Goal: Task Accomplishment & Management: Complete application form

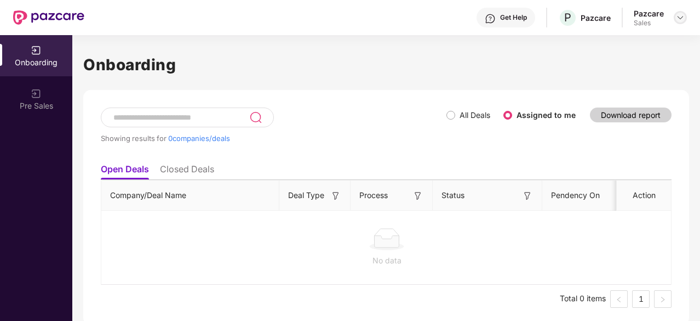
click at [682, 18] on img at bounding box center [680, 17] width 9 height 9
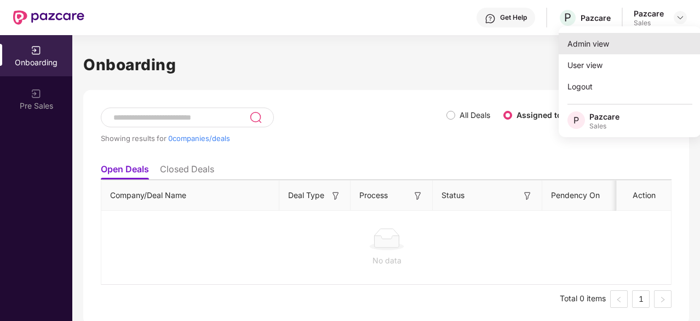
click at [633, 36] on div "Admin view" at bounding box center [630, 43] width 142 height 21
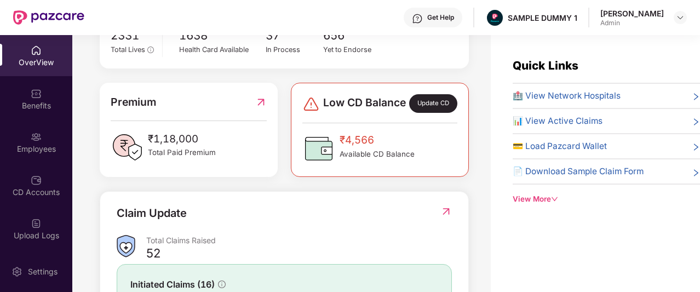
scroll to position [384, 0]
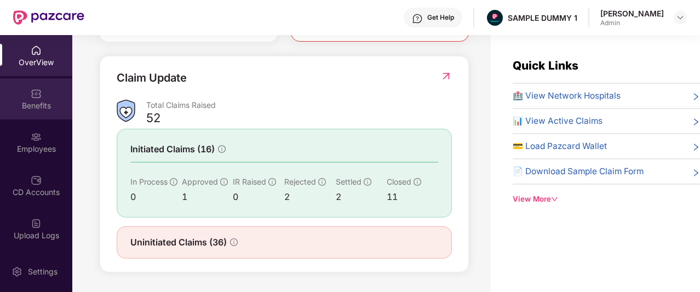
click at [51, 93] on div "Benefits" at bounding box center [36, 98] width 72 height 41
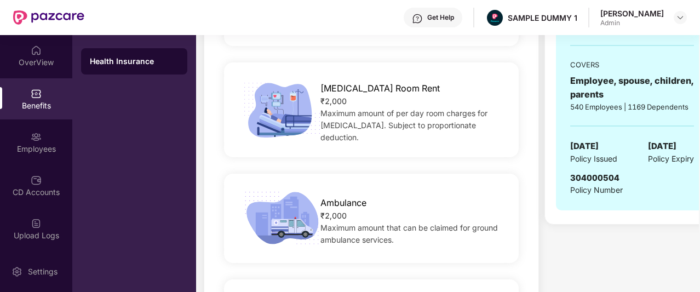
scroll to position [478, 0]
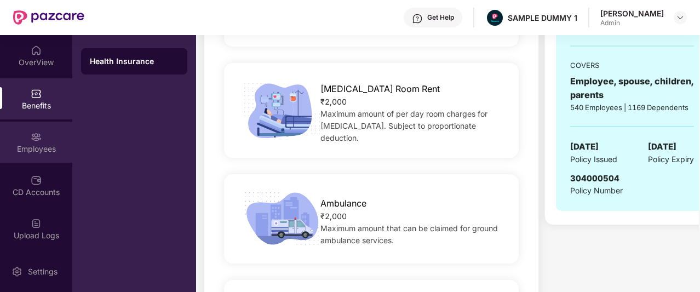
click at [37, 145] on div "Employees" at bounding box center [36, 149] width 72 height 11
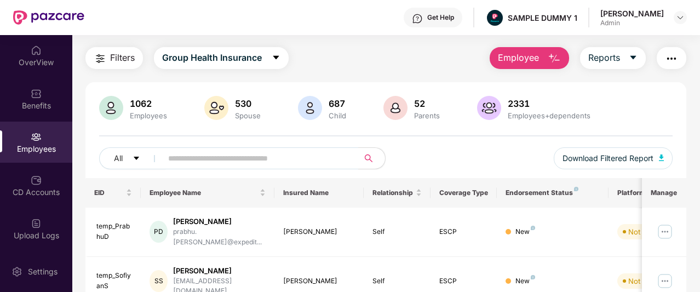
scroll to position [0, 0]
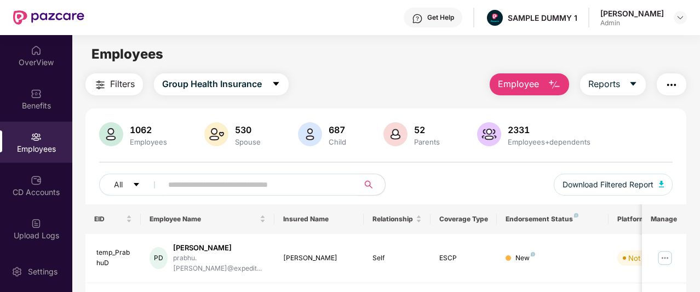
click at [524, 85] on span "Employee" at bounding box center [518, 84] width 41 height 14
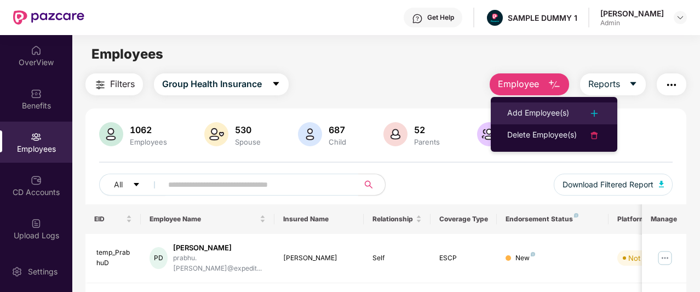
click at [530, 110] on div "Add Employee(s)" at bounding box center [538, 113] width 62 height 13
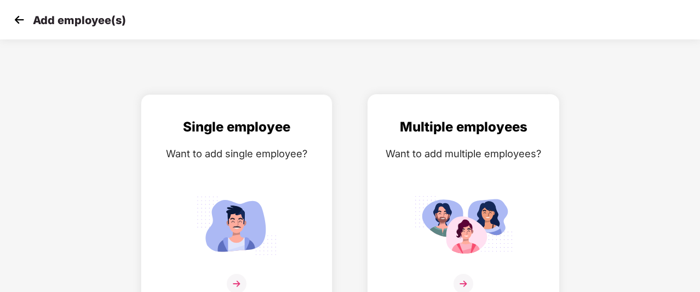
scroll to position [18, 0]
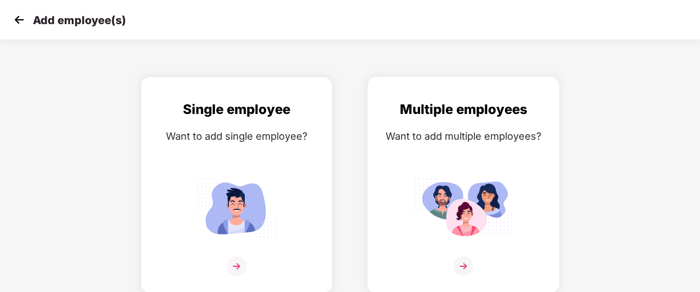
click at [464, 259] on img at bounding box center [464, 266] width 20 height 20
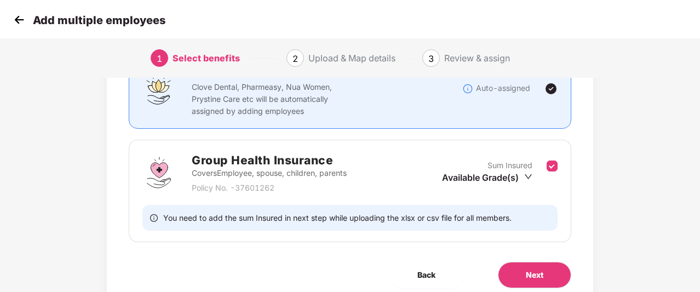
scroll to position [110, 0]
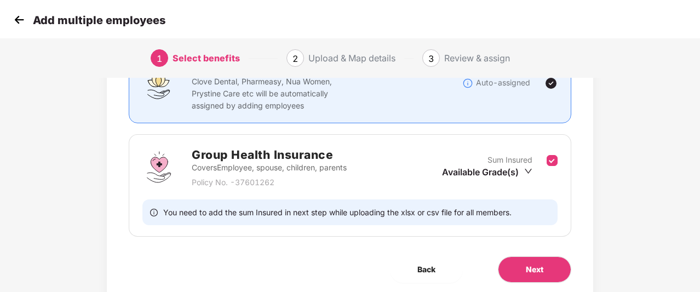
click at [21, 24] on img at bounding box center [19, 20] width 16 height 16
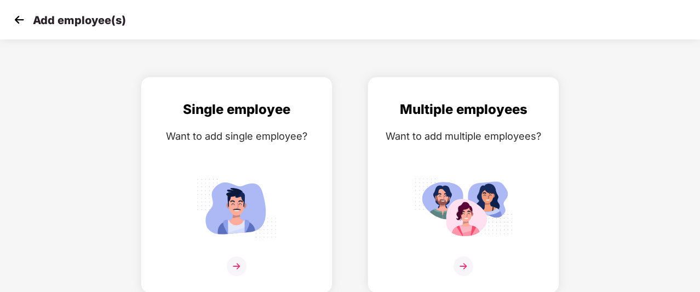
click at [21, 24] on img at bounding box center [19, 20] width 16 height 16
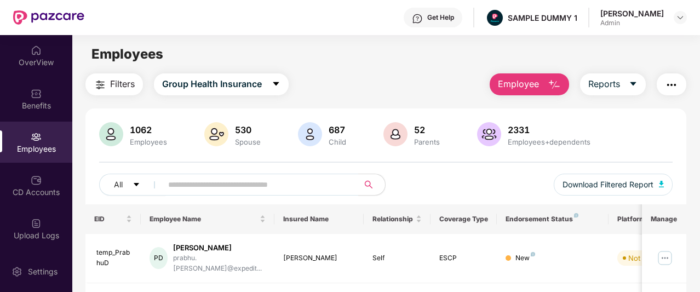
click at [680, 89] on button "button" at bounding box center [672, 84] width 30 height 22
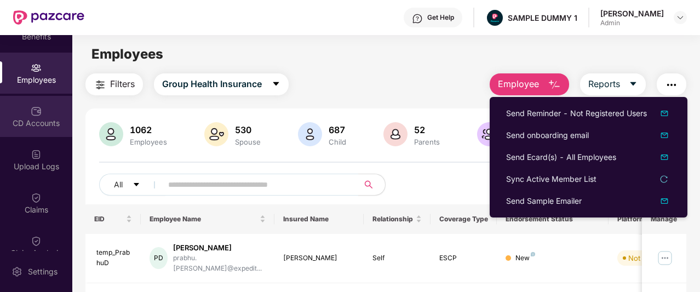
scroll to position [70, 0]
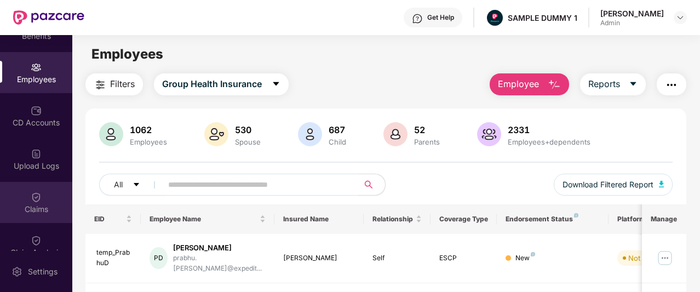
click at [38, 195] on img at bounding box center [36, 197] width 11 height 11
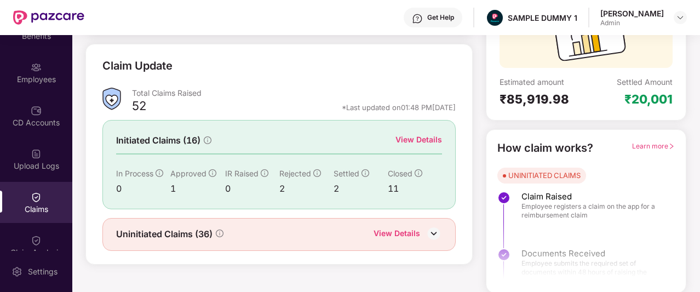
scroll to position [136, 0]
click at [404, 141] on div "View Details" at bounding box center [419, 140] width 47 height 12
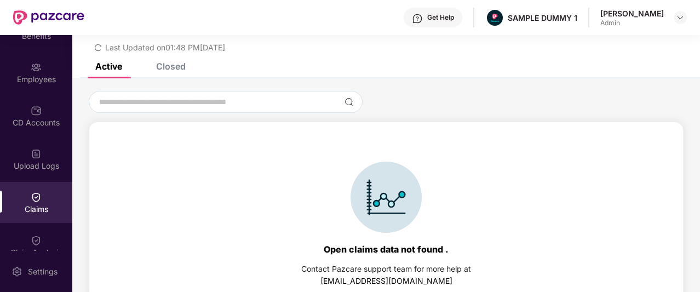
scroll to position [47, 0]
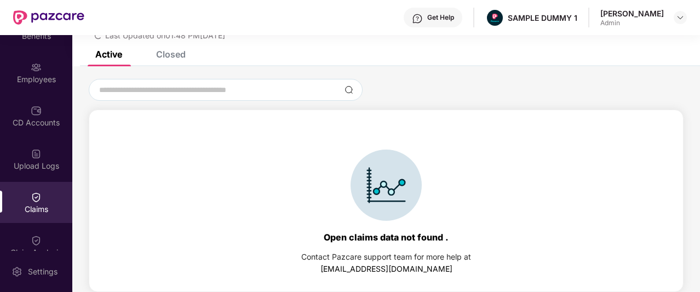
click at [161, 52] on div "Closed" at bounding box center [171, 54] width 30 height 11
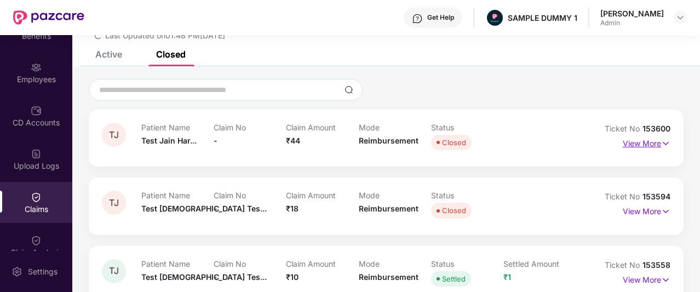
click at [649, 144] on p "View More" at bounding box center [647, 142] width 48 height 15
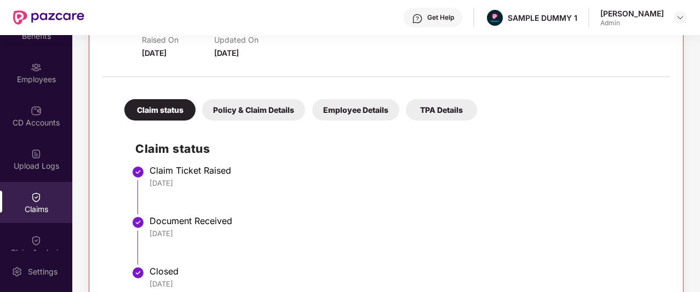
scroll to position [204, 0]
